Goal: Information Seeking & Learning: Learn about a topic

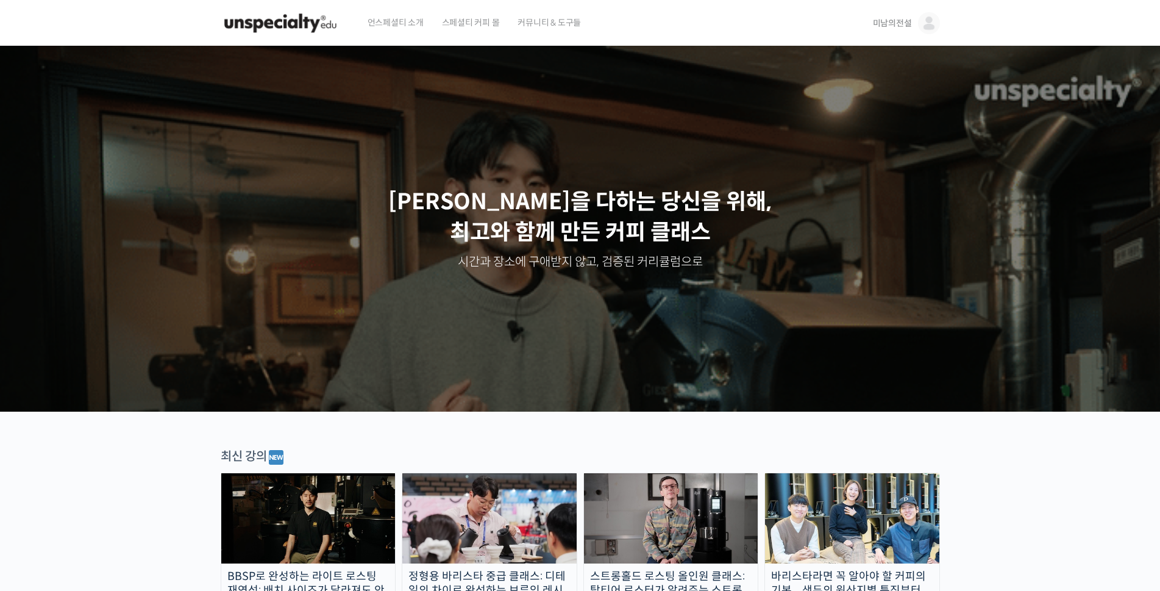
click at [884, 23] on span "미남의전설" at bounding box center [892, 23] width 39 height 11
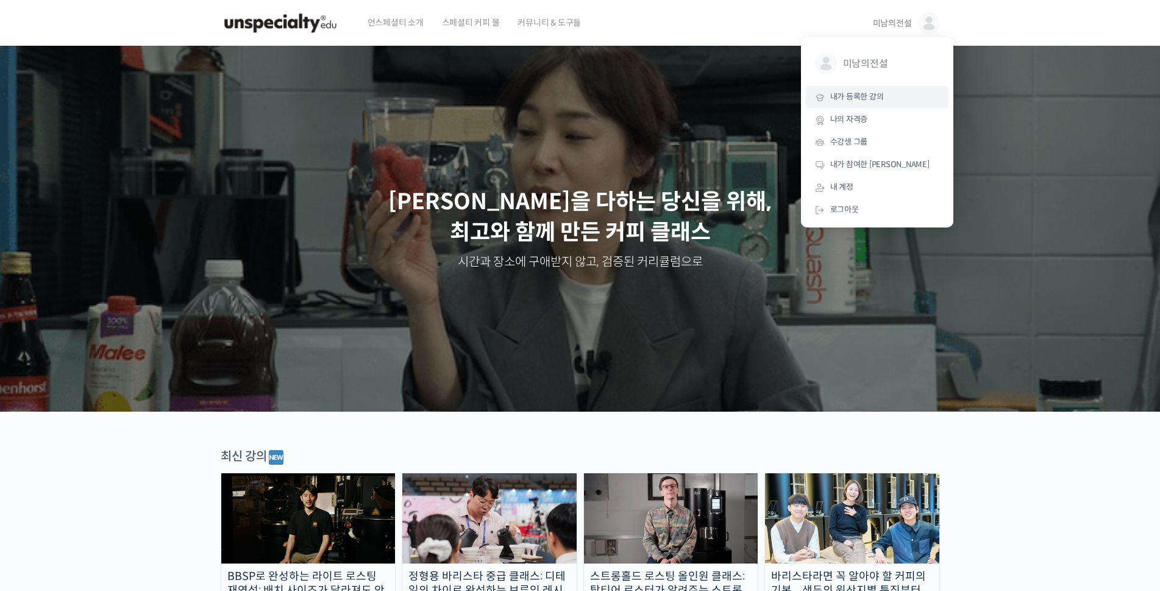
click at [864, 99] on span "내가 등록한 강의" at bounding box center [857, 96] width 54 height 10
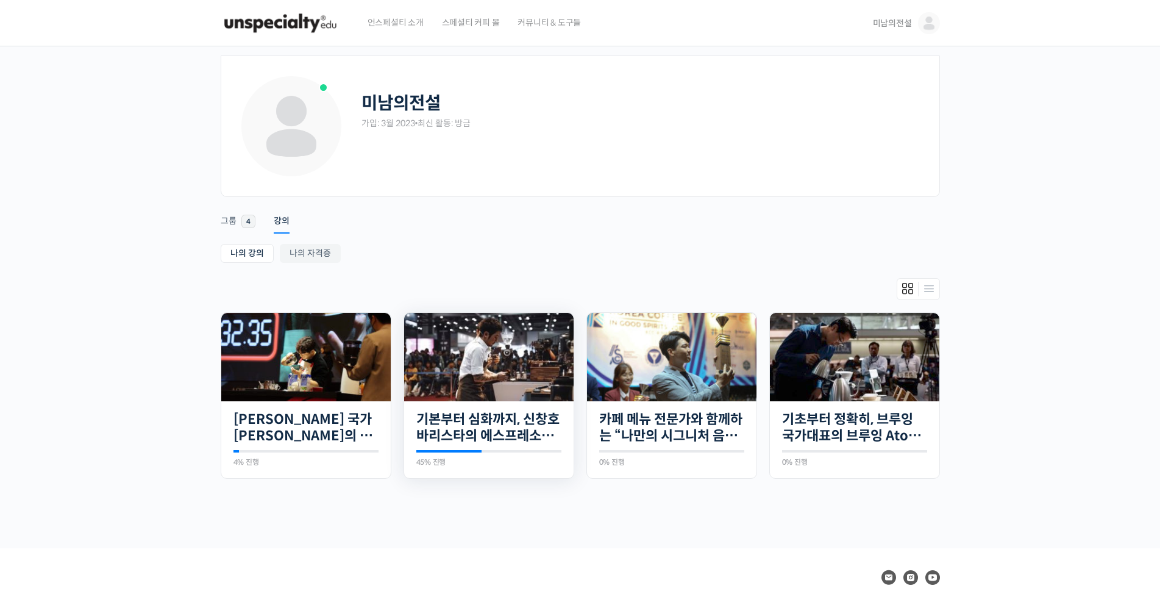
click at [479, 350] on img at bounding box center [488, 357] width 169 height 88
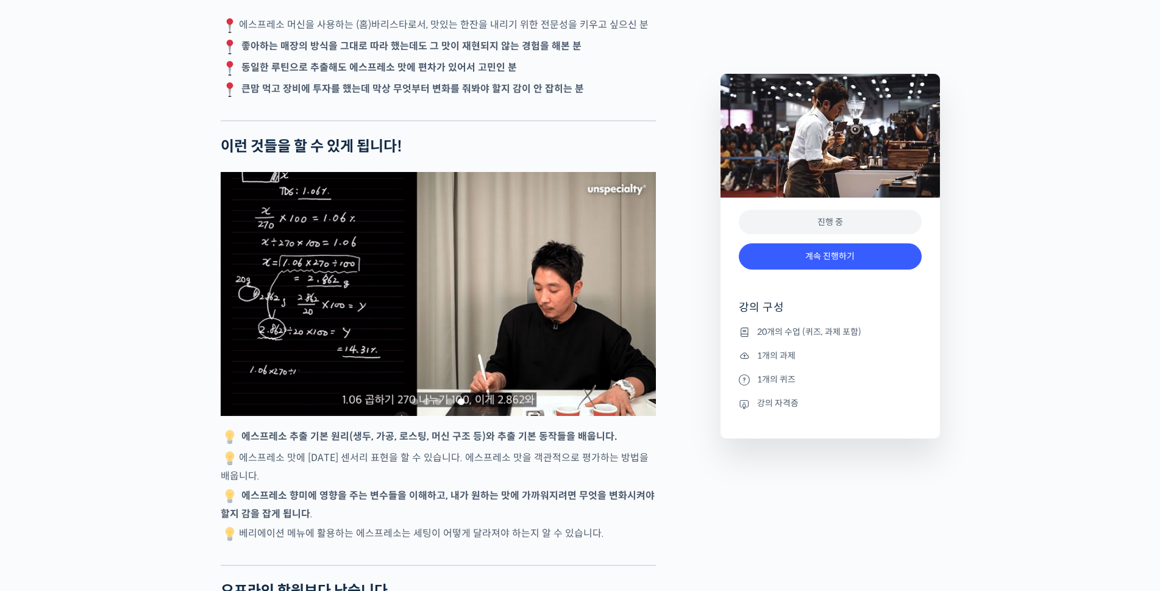
scroll to position [2569, 0]
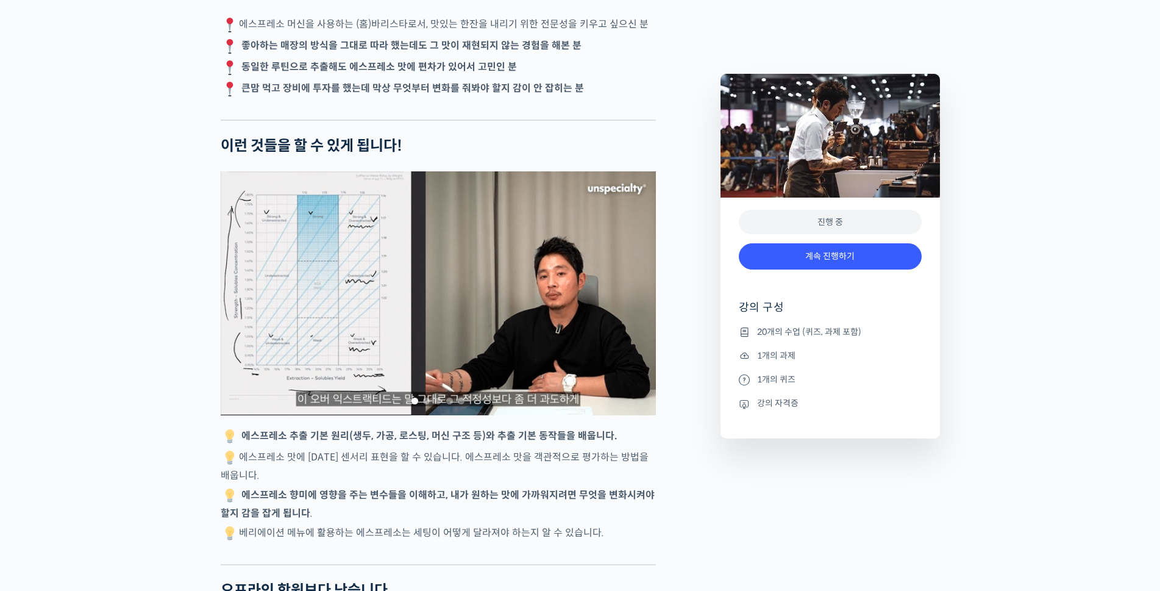
click at [795, 222] on div "진행 중" at bounding box center [830, 222] width 183 height 25
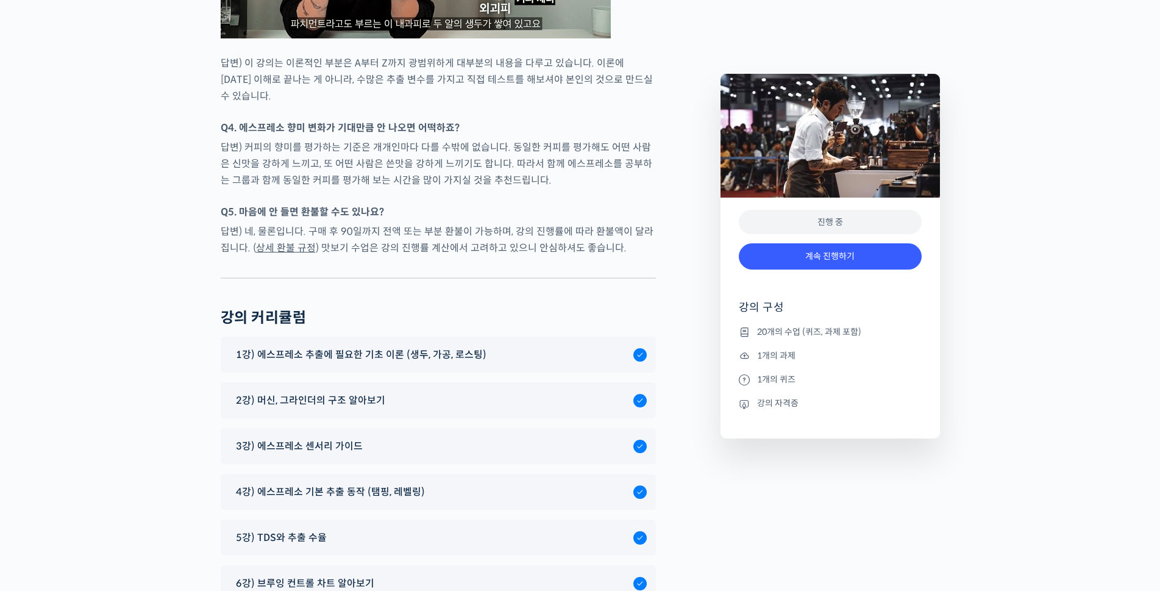
scroll to position [6202, 0]
click at [348, 347] on span "1강) 에스프레소 추출에 필요한 기초 이론 (생두, 가공, 로스팅)" at bounding box center [361, 355] width 251 height 16
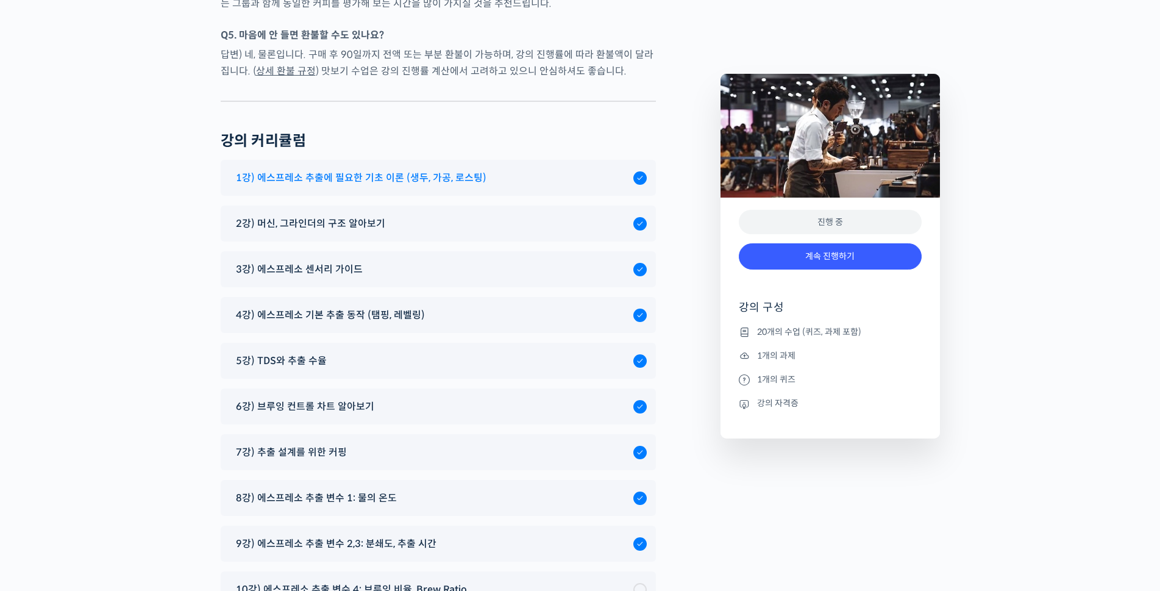
click at [378, 169] on span "1강) 에스프레소 추출에 필요한 기초 이론 (생두, 가공, 로스팅)" at bounding box center [361, 177] width 251 height 16
